Goal: Task Accomplishment & Management: Manage account settings

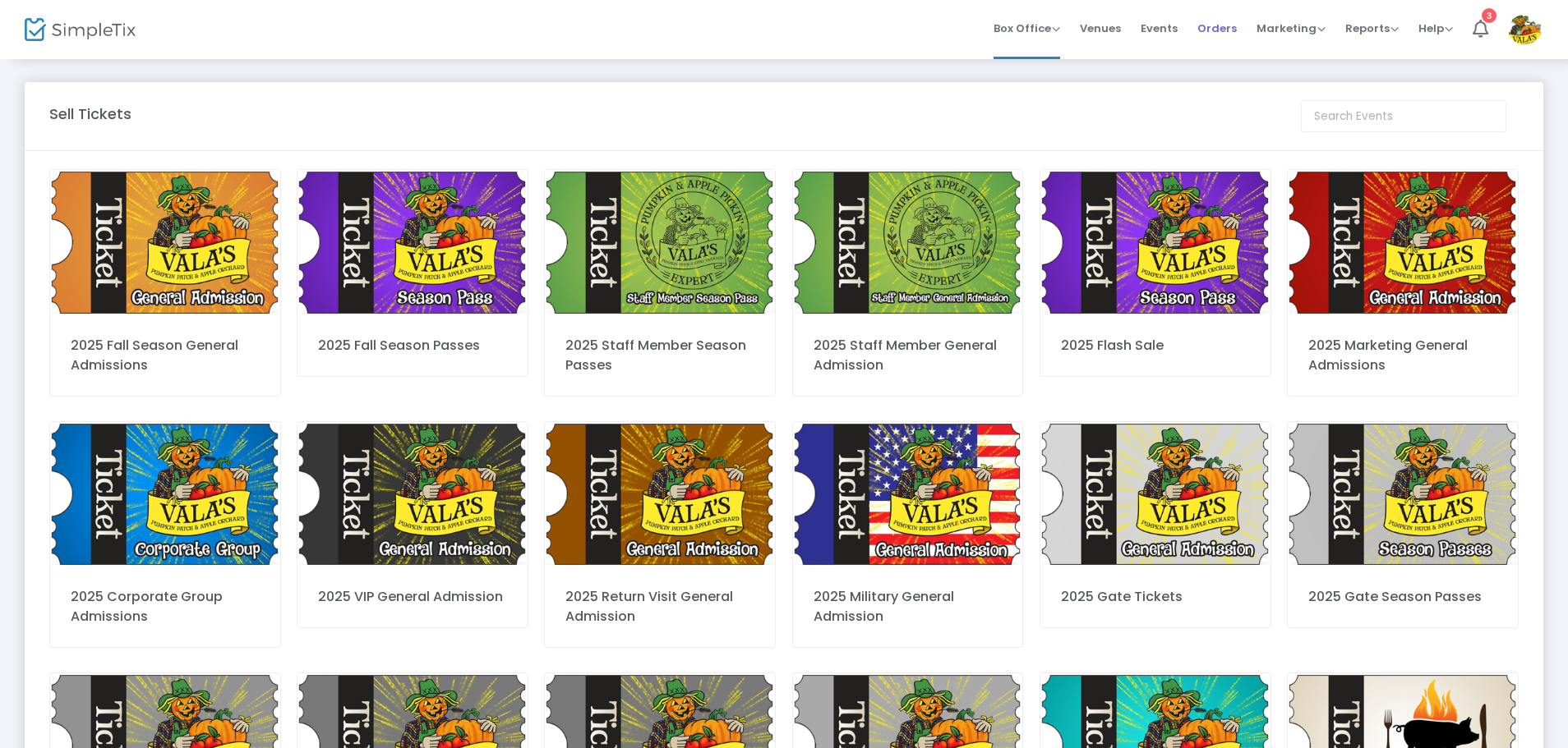
click at [1217, 23] on span "Orders" at bounding box center [1216, 28] width 39 height 42
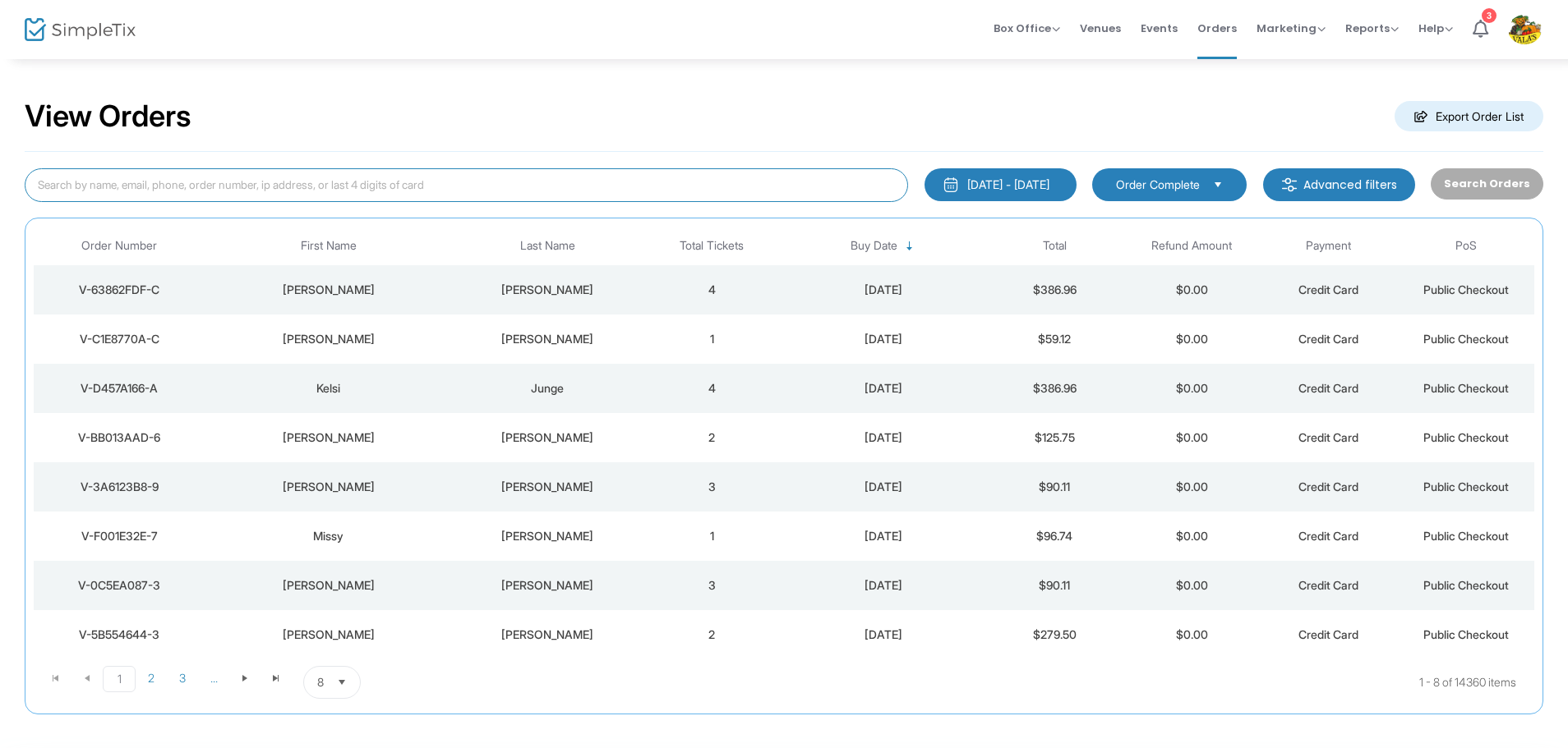
click at [421, 190] on input at bounding box center [467, 185] width 884 height 33
type input "V-D1427944-A"
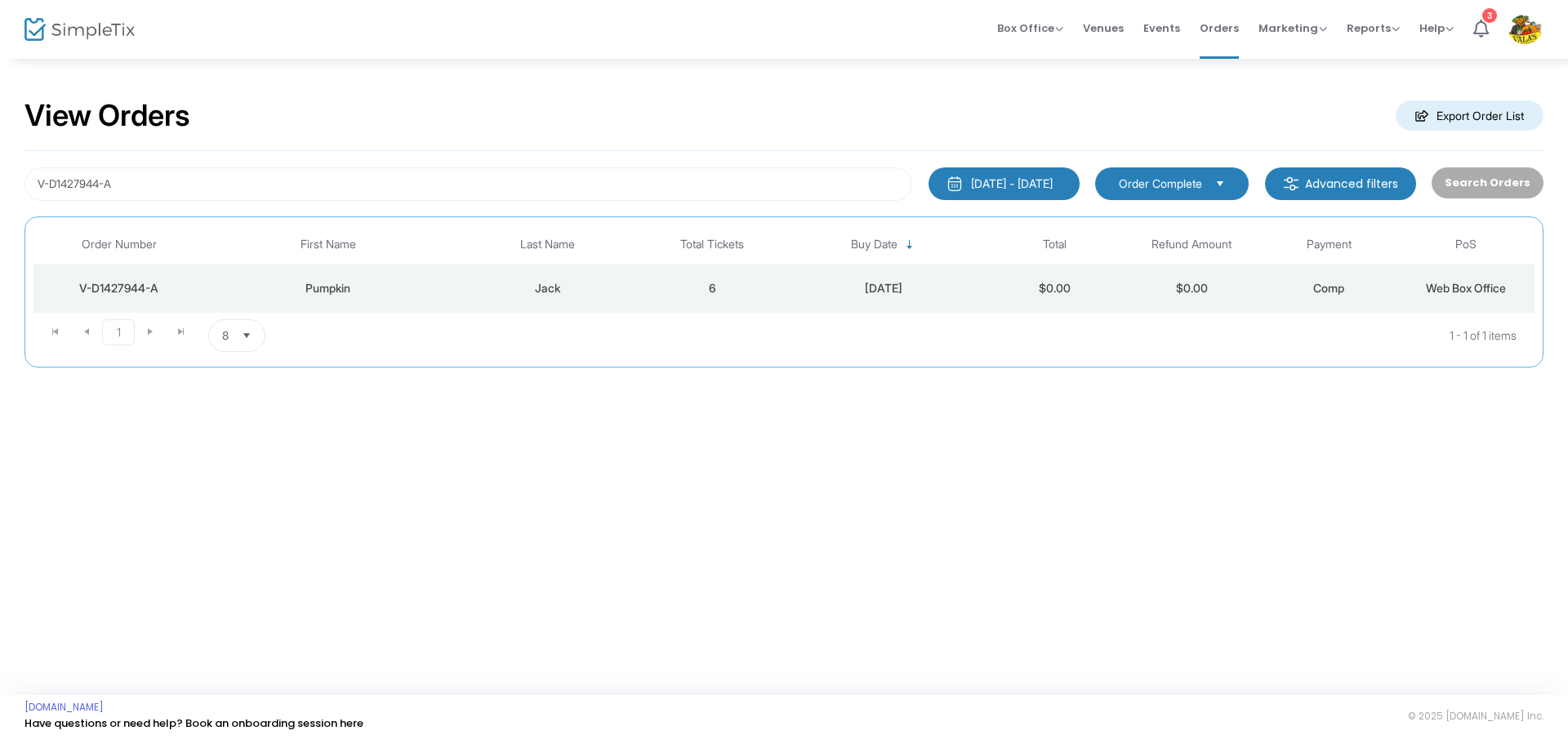
click at [120, 282] on div "V-D1427944-A" at bounding box center [119, 288] width 164 height 17
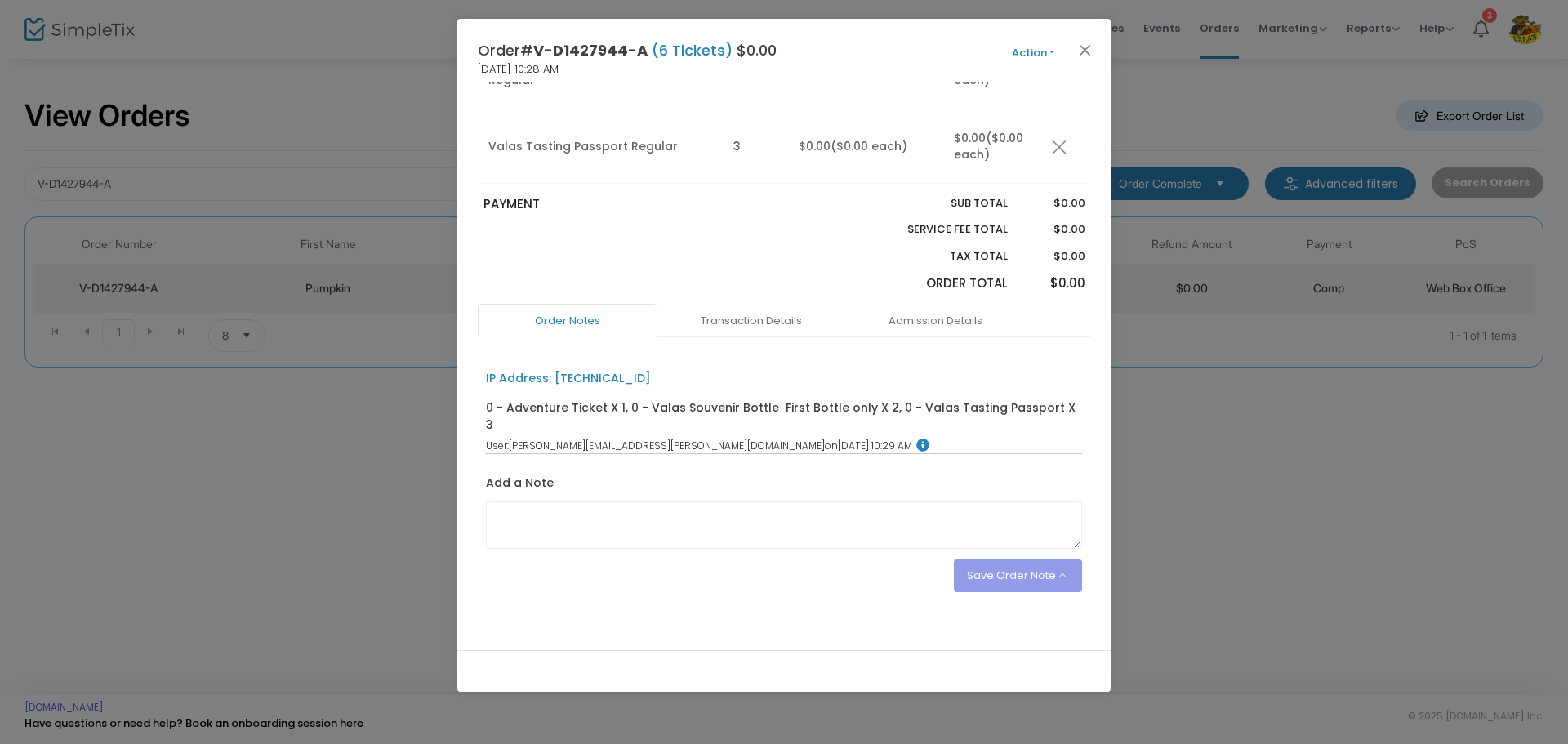
scroll to position [805, 0]
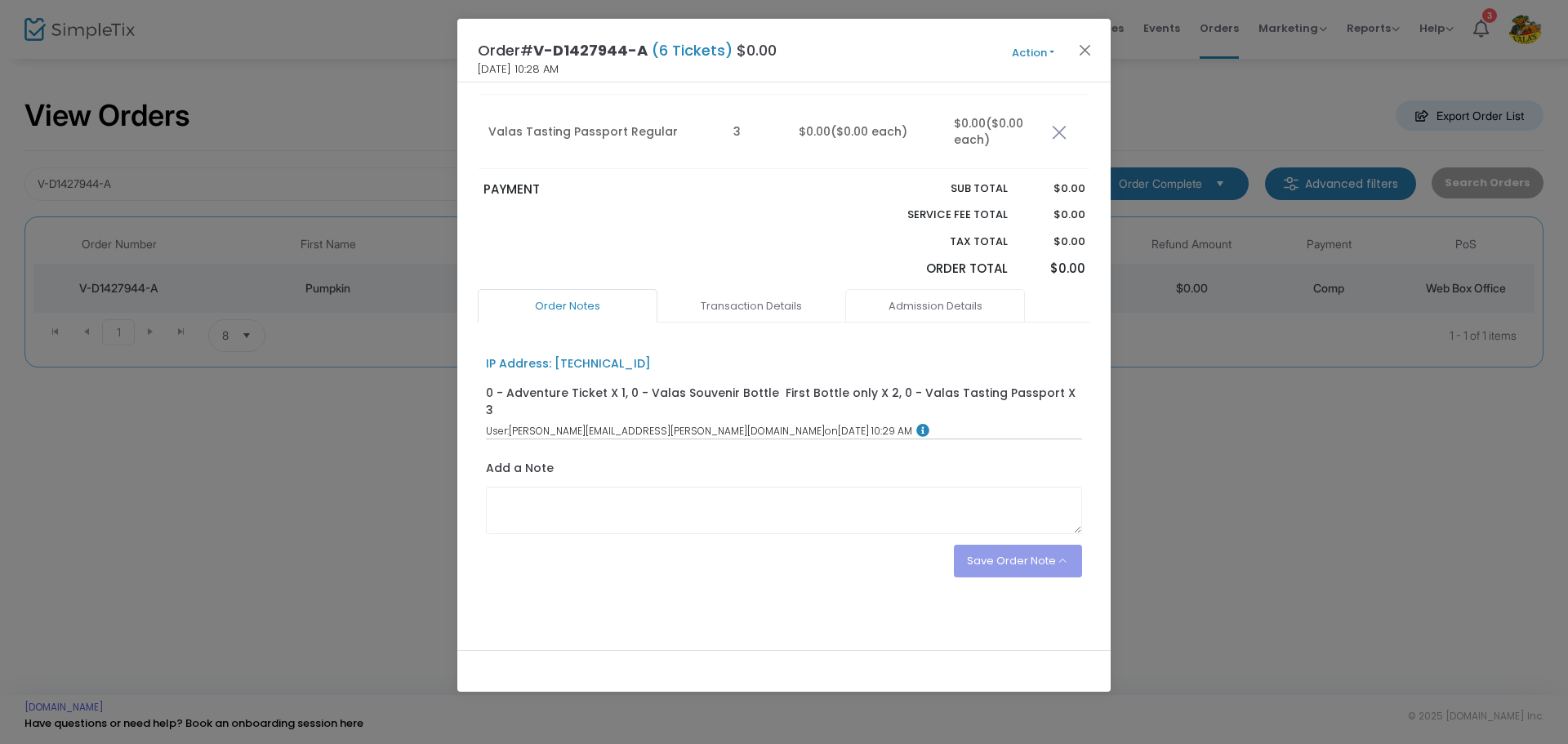
click at [925, 311] on link "Admission Details" at bounding box center [935, 306] width 179 height 34
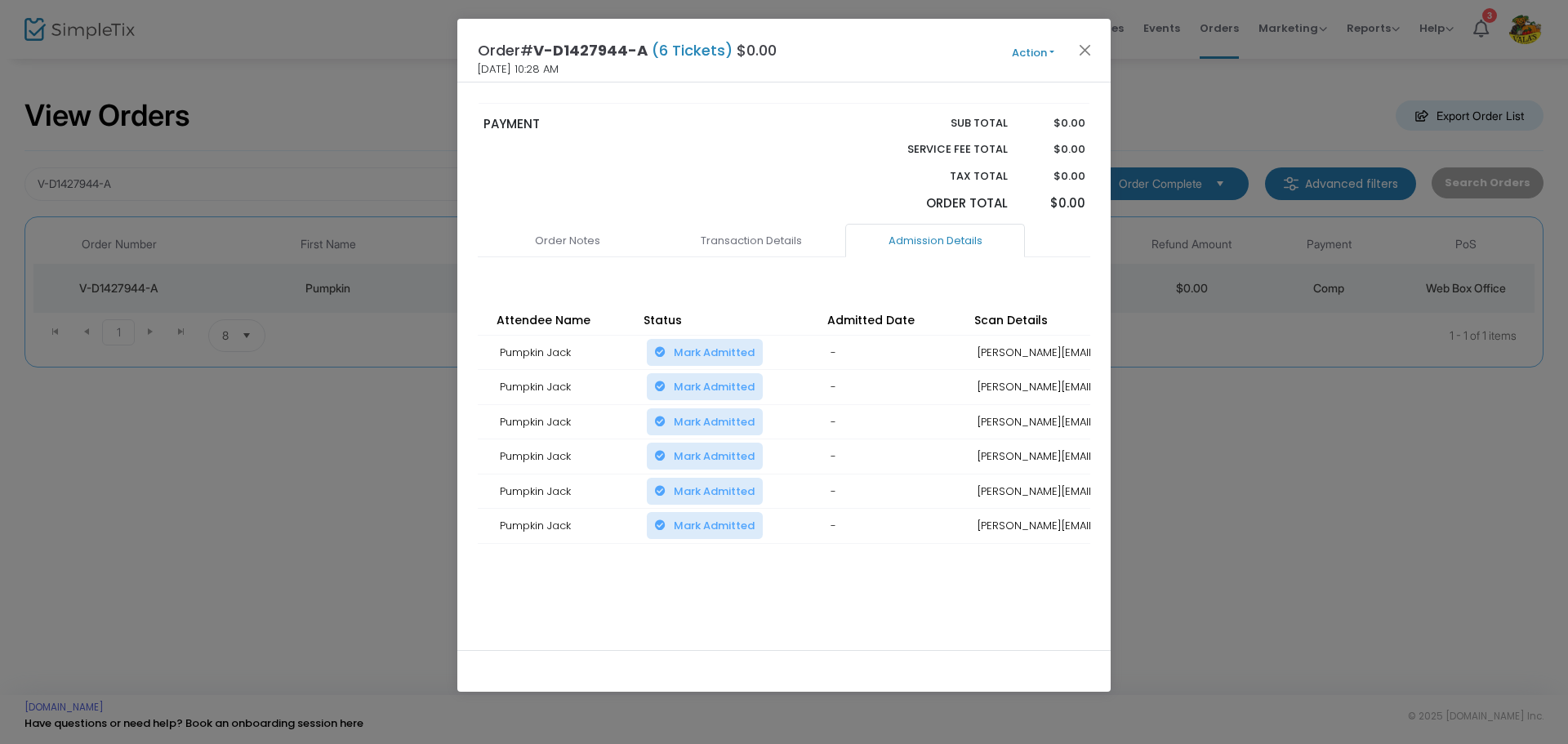
scroll to position [0, 0]
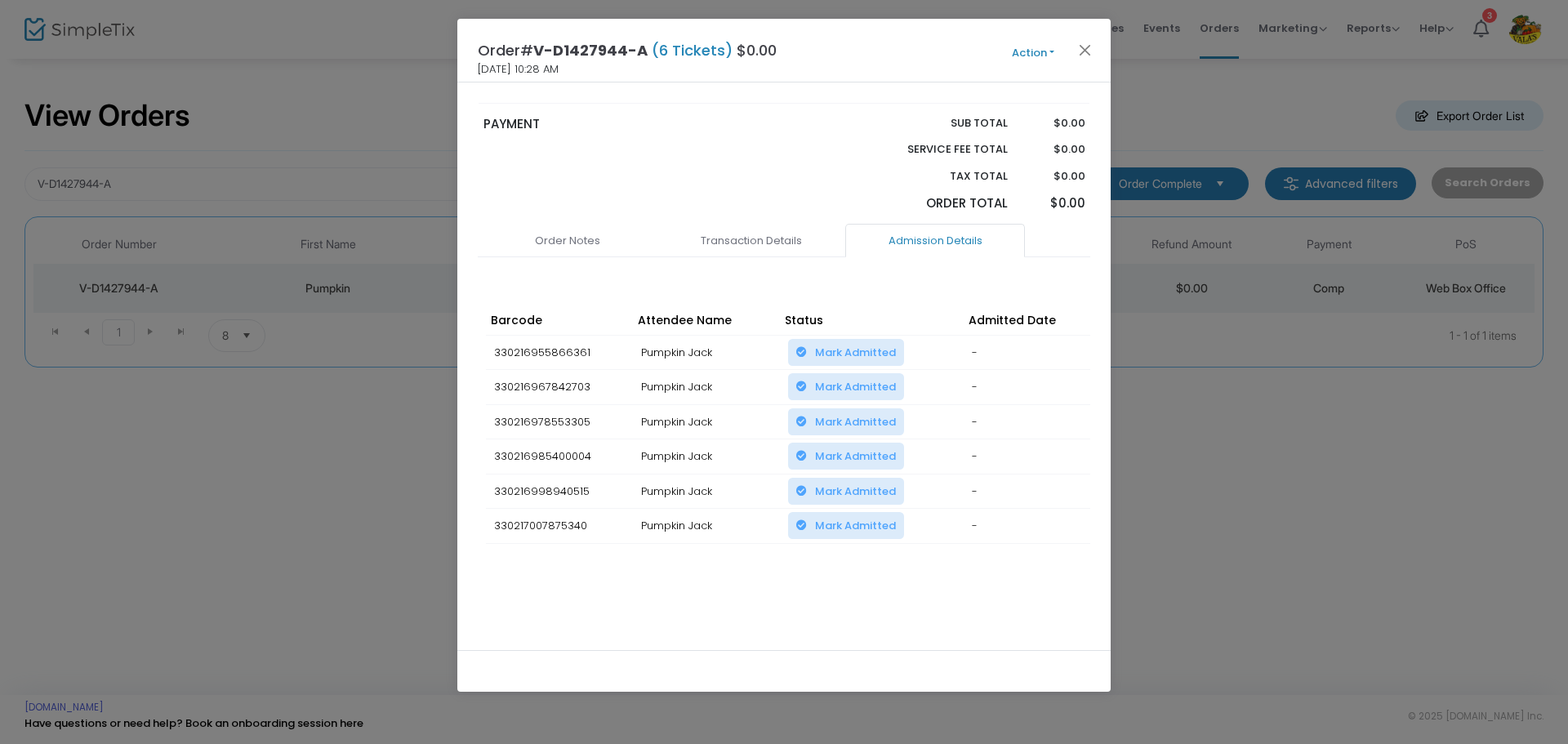
click at [800, 526] on span "Mark Admitted" at bounding box center [846, 526] width 100 height 16
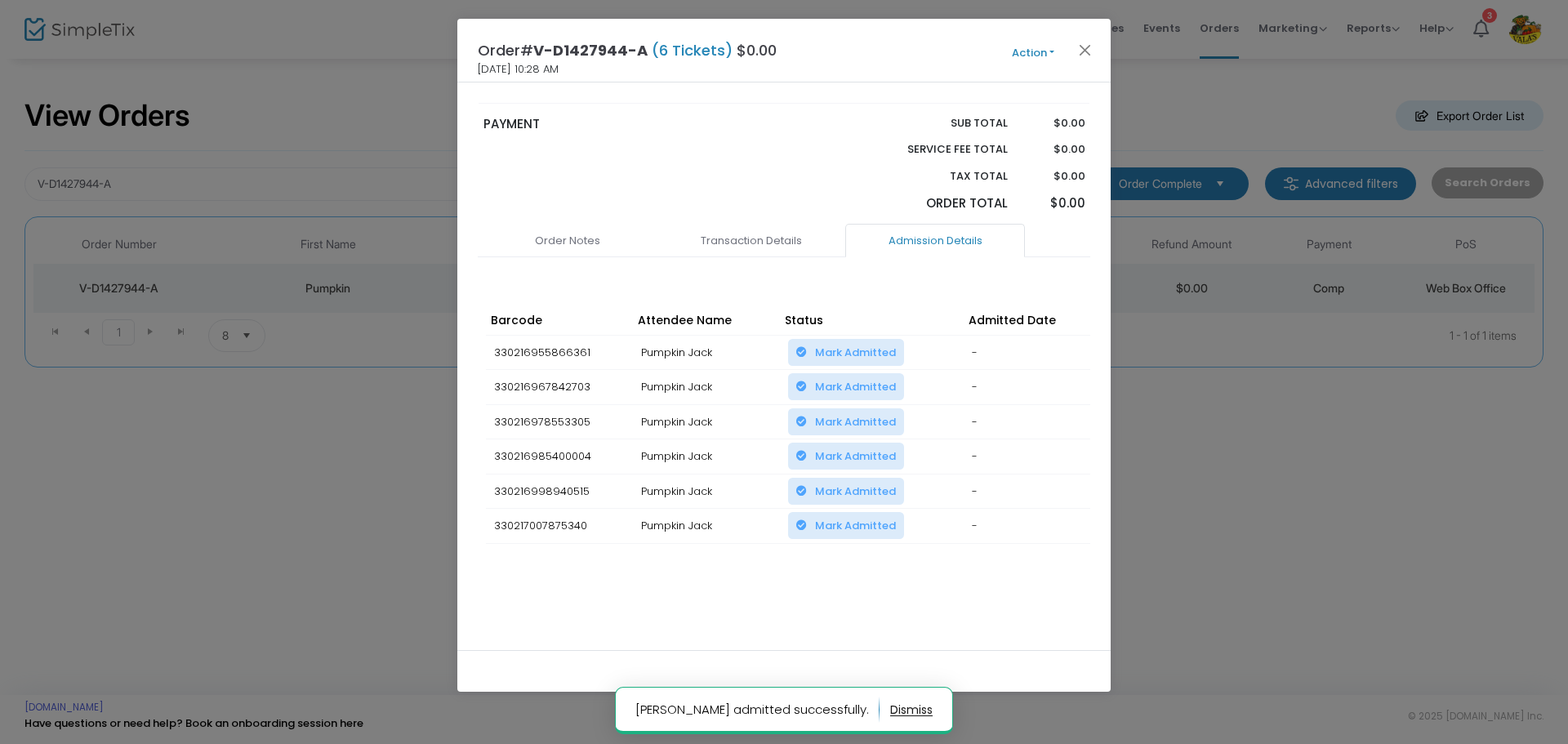
click at [808, 518] on span "Mark Admitted" at bounding box center [846, 526] width 100 height 16
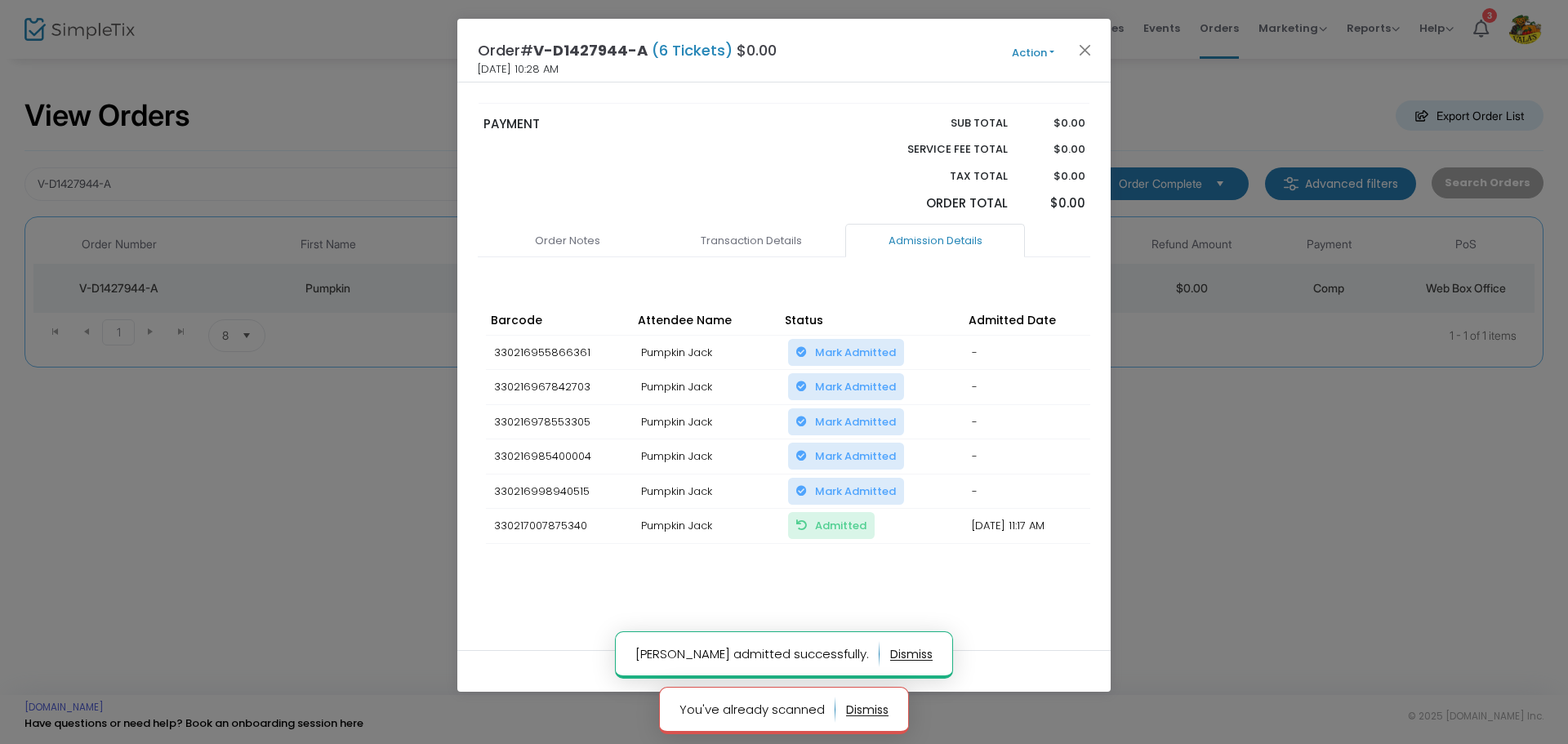
click at [811, 525] on span "Admitted Mark Unadmitted, so the ticket can be used again" at bounding box center [831, 526] width 71 height 16
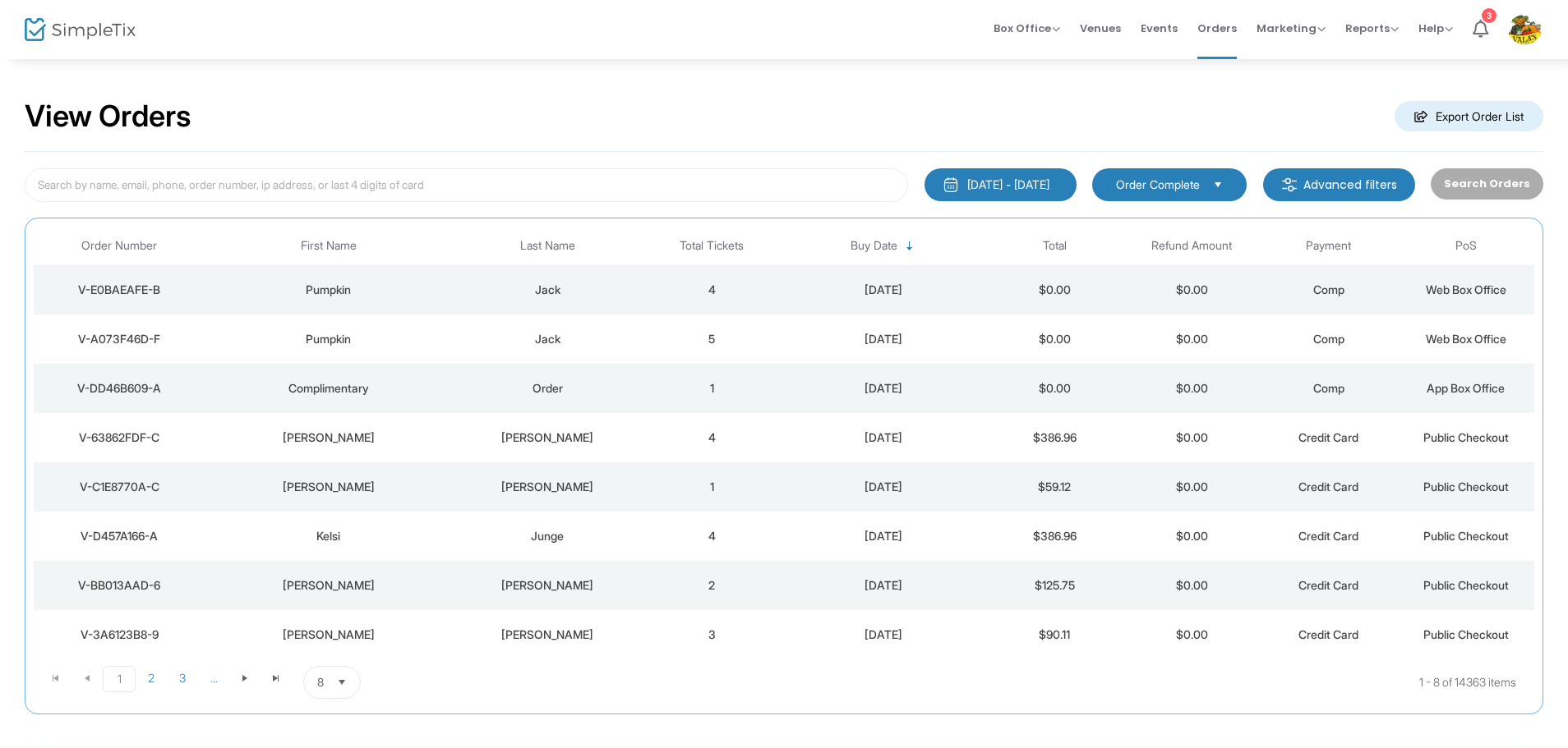
click at [109, 291] on div "V-E0BAEAFE-B" at bounding box center [119, 290] width 163 height 17
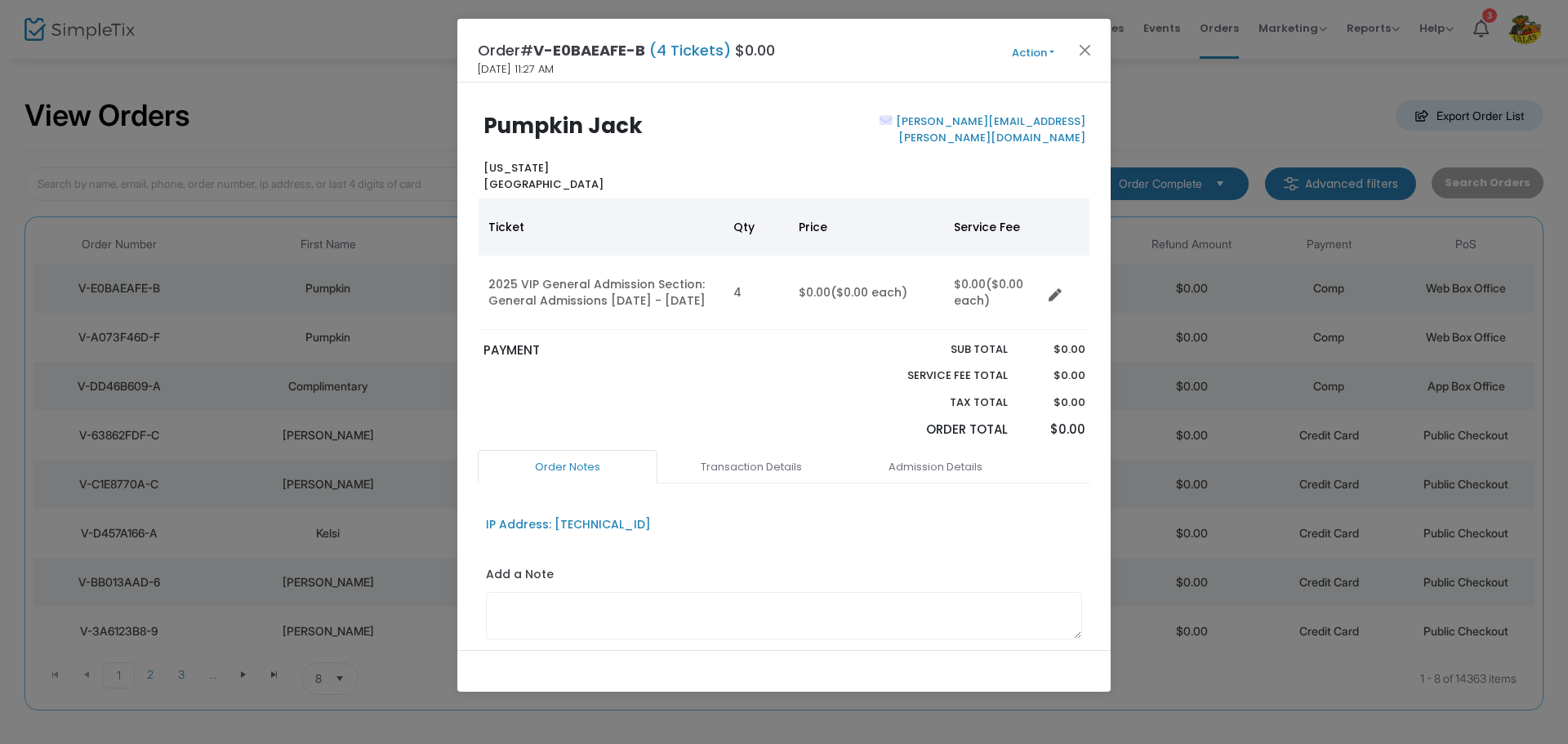
click at [1038, 53] on button "Action" at bounding box center [1033, 53] width 98 height 18
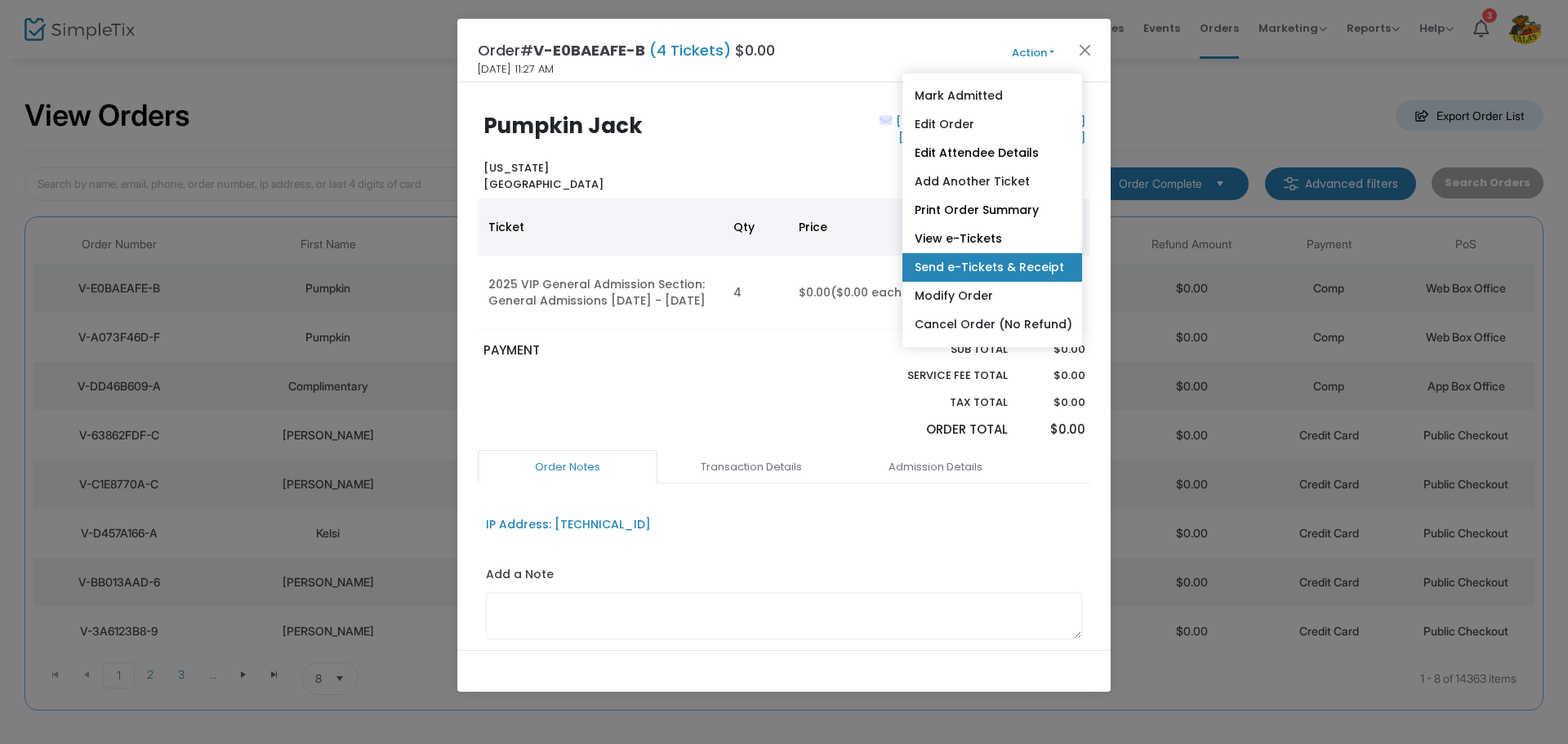
click at [1013, 262] on link "Send e-Tickets & Receipt" at bounding box center [992, 267] width 179 height 28
type input "[PERSON_NAME][EMAIL_ADDRESS][PERSON_NAME][DOMAIN_NAME]"
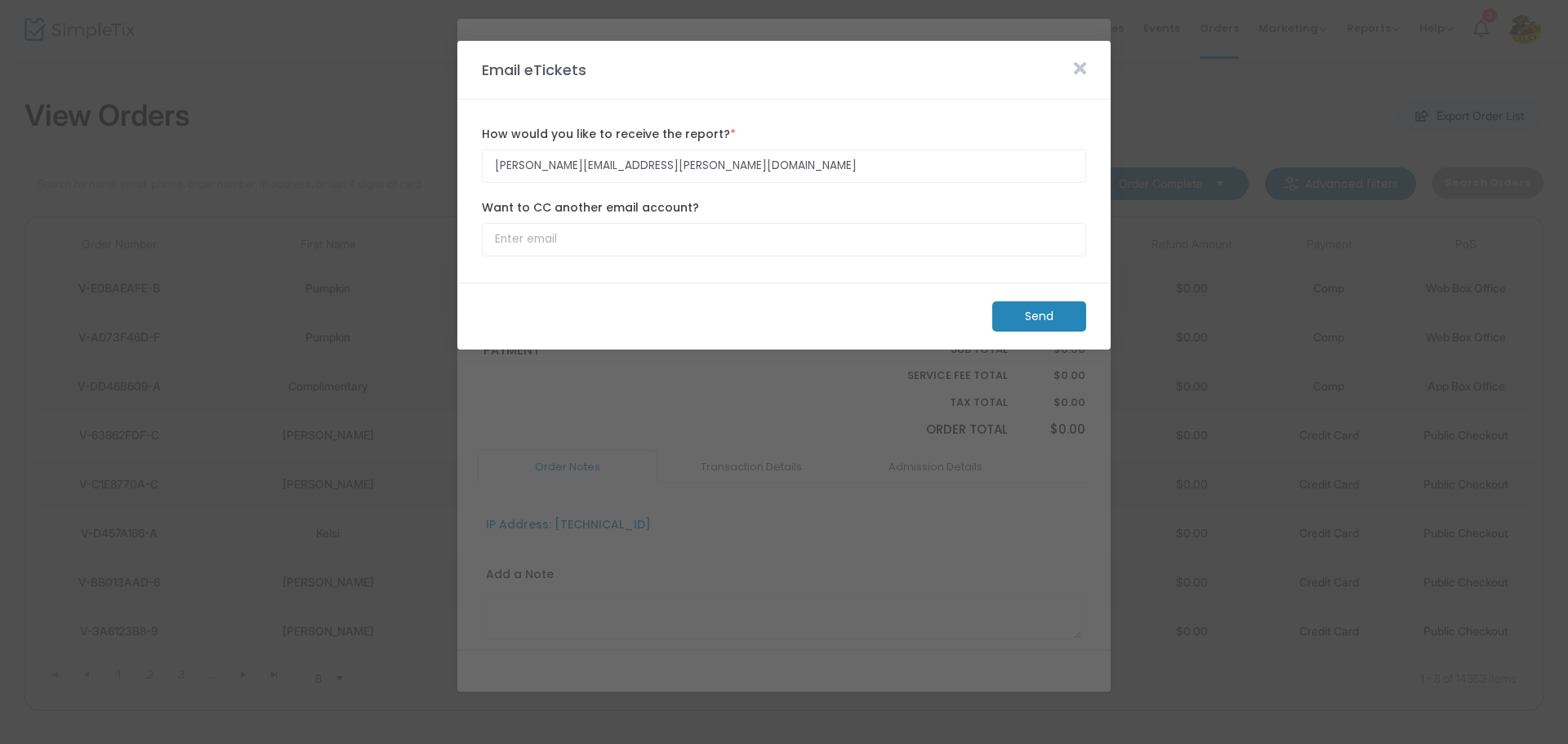
click at [1043, 314] on m-button "Send" at bounding box center [1038, 316] width 94 height 30
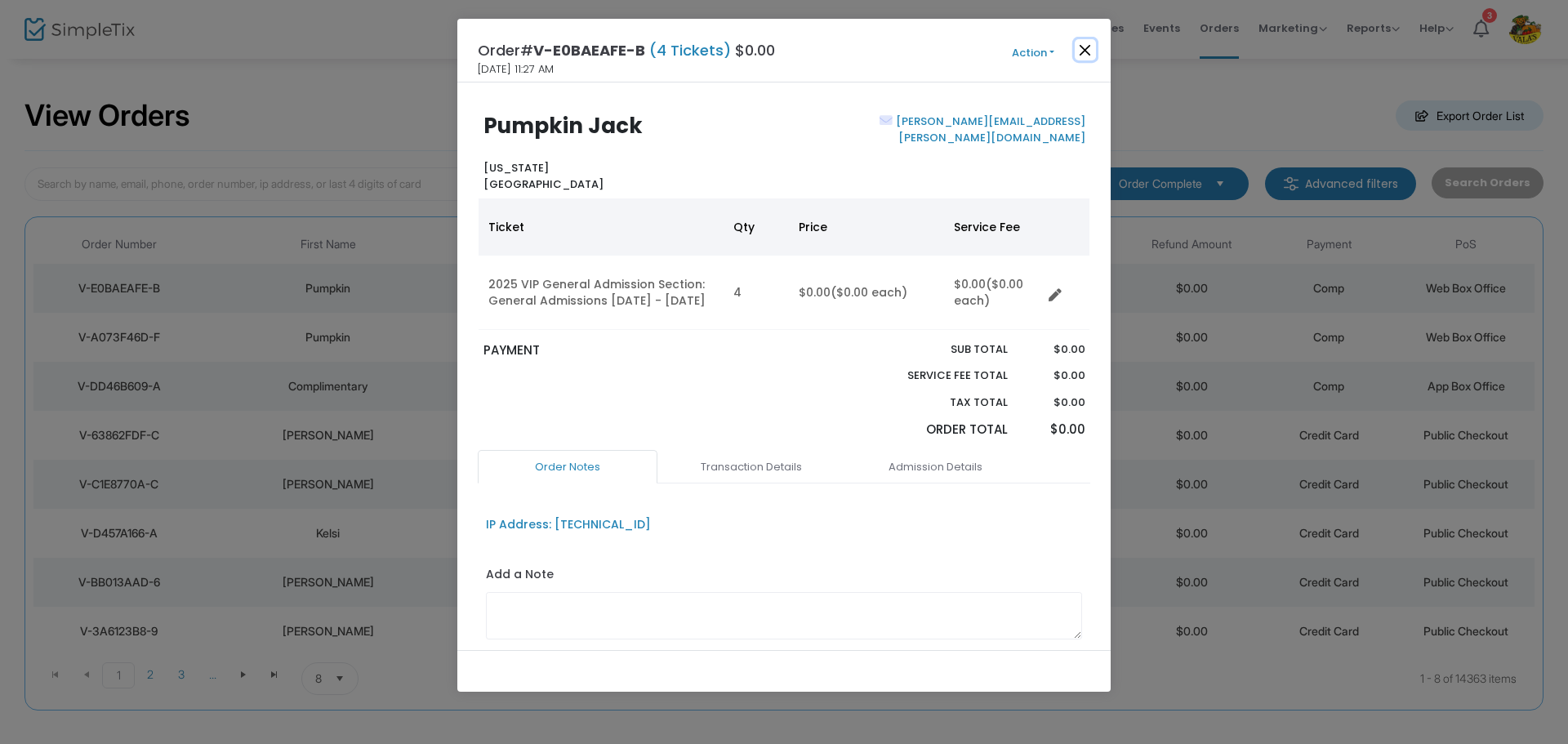
click at [1084, 51] on button "Close" at bounding box center [1086, 50] width 22 height 22
